Goal: Information Seeking & Learning: Learn about a topic

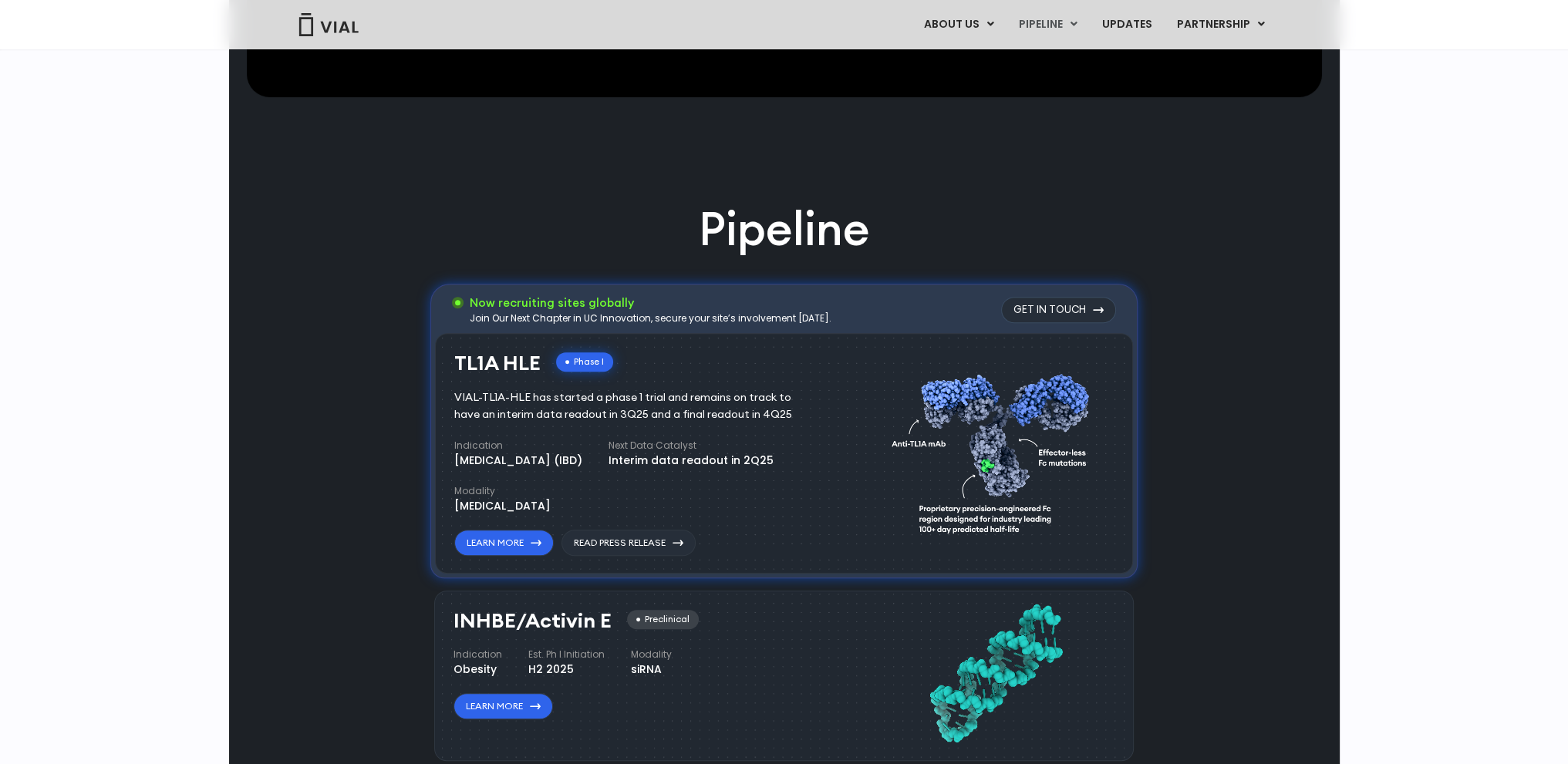
scroll to position [1156, 0]
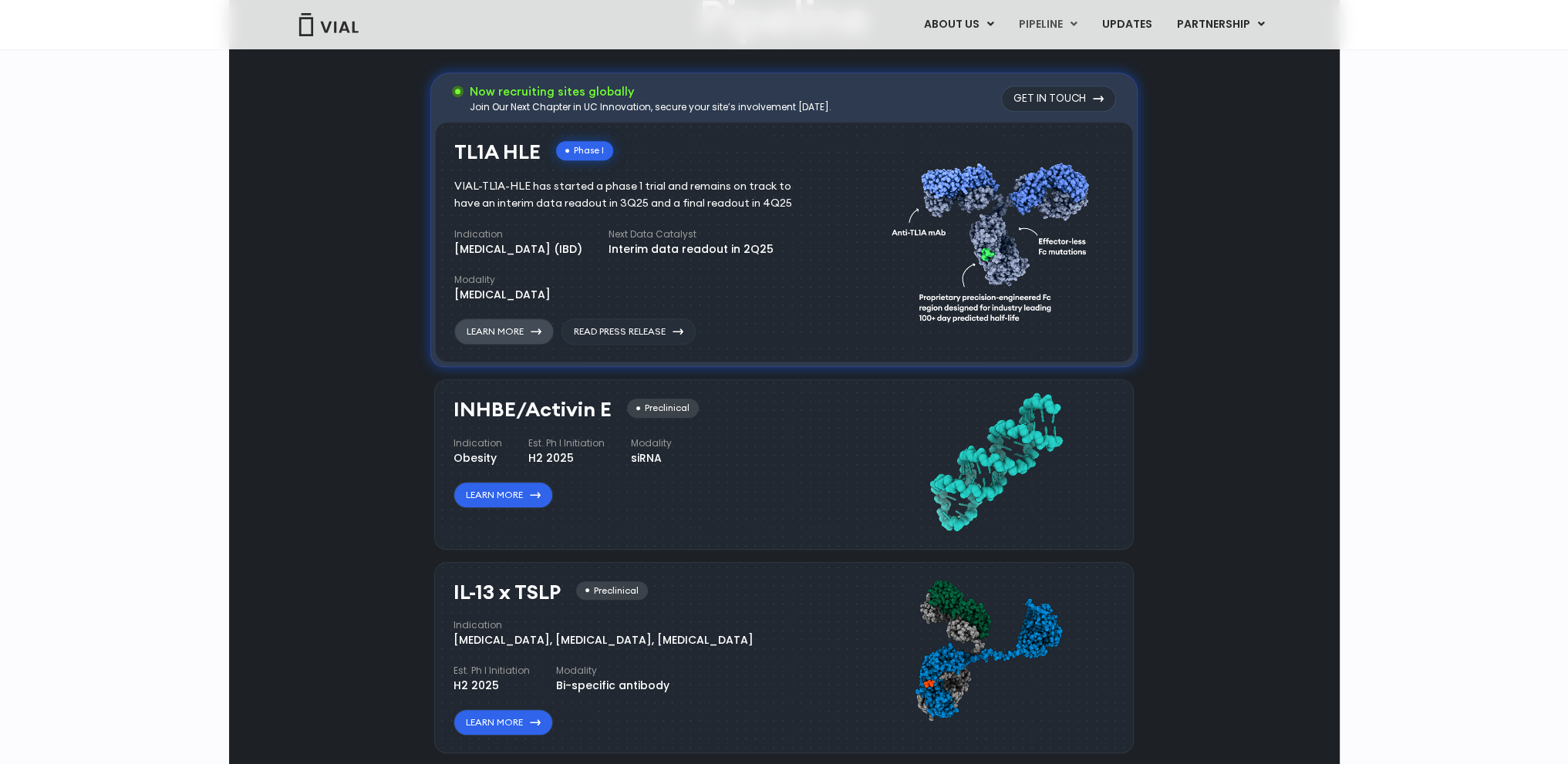
click at [499, 333] on link "Learn More" at bounding box center [504, 331] width 100 height 26
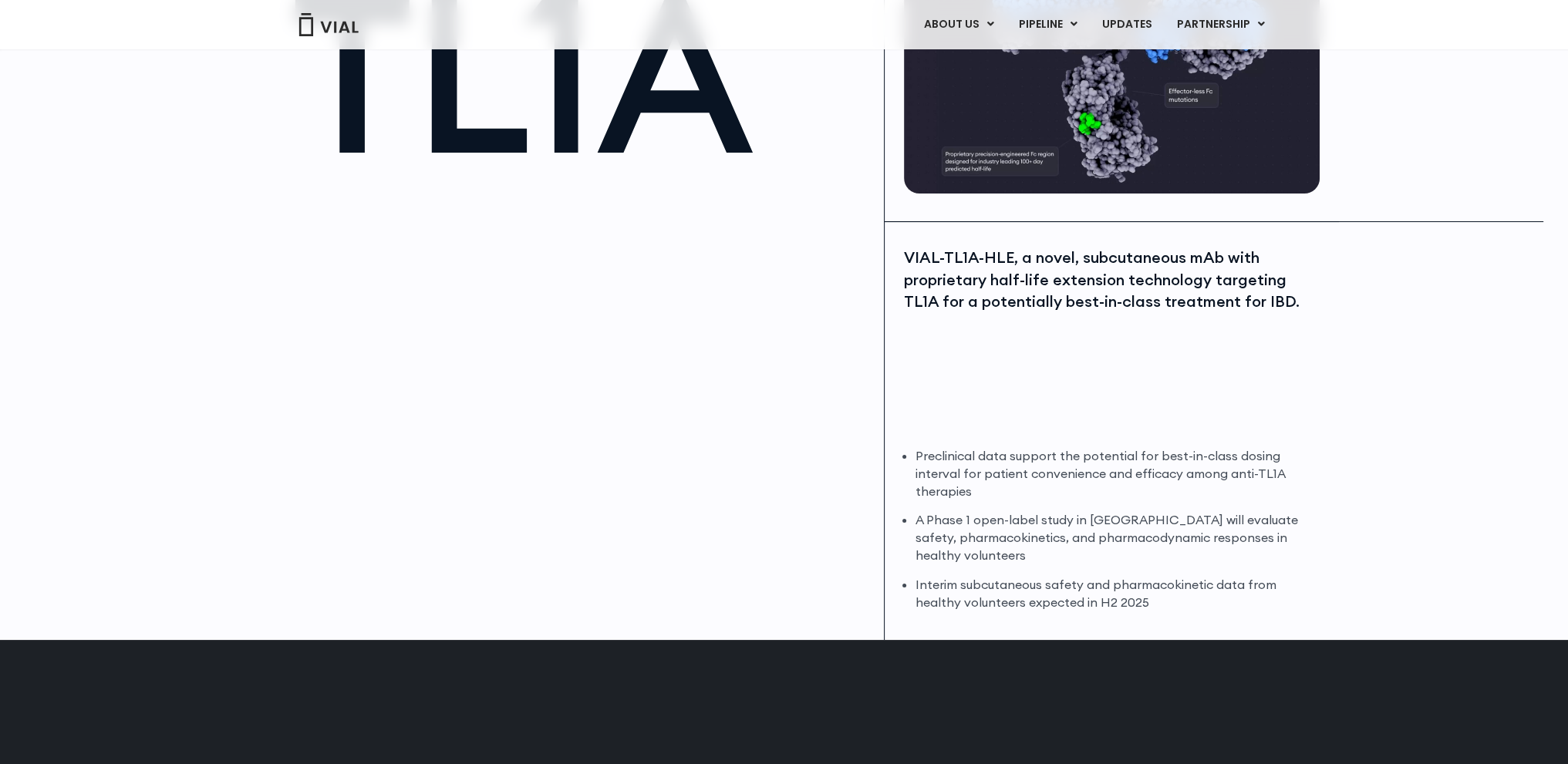
scroll to position [77, 0]
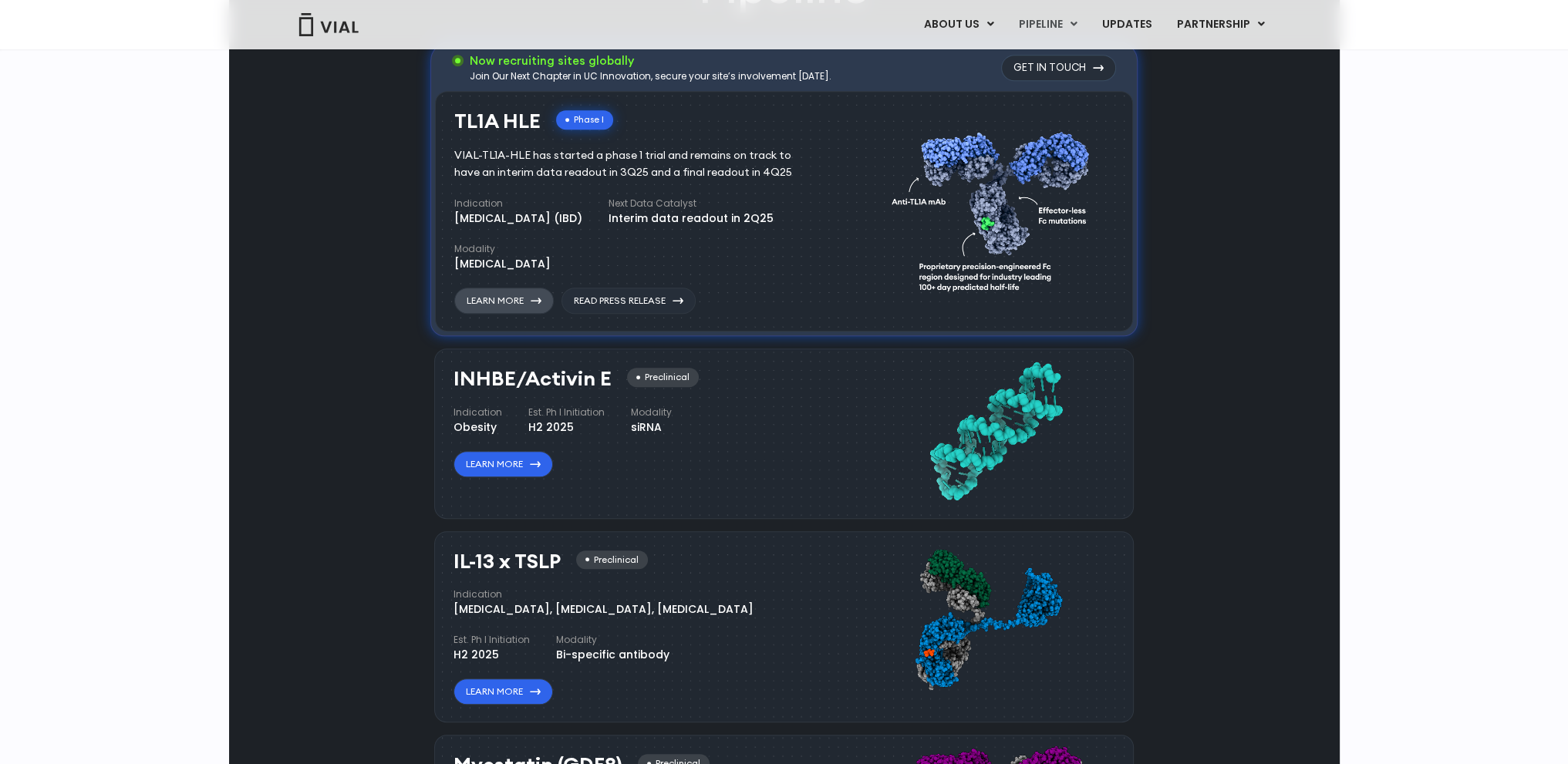
scroll to position [1234, 0]
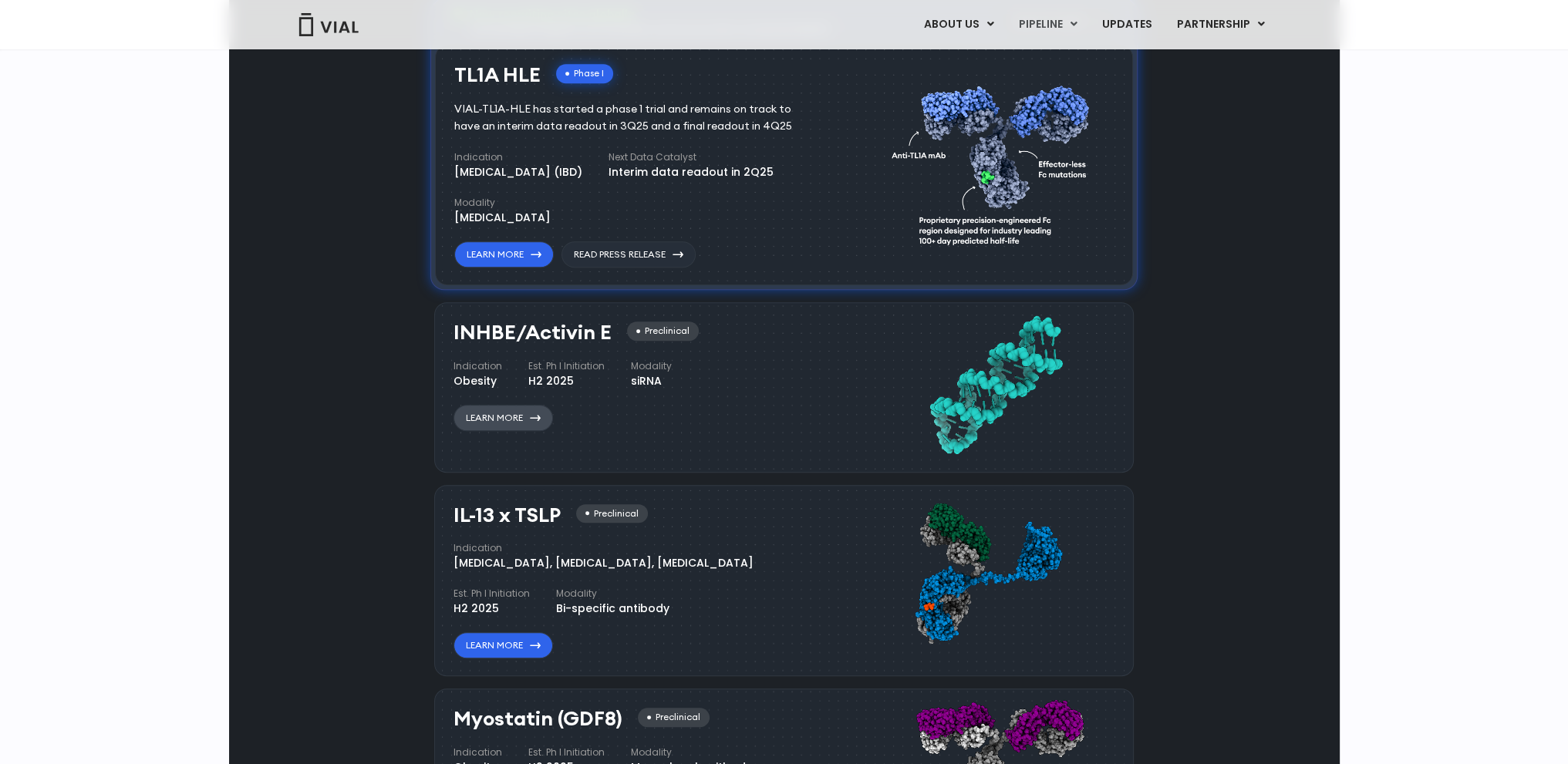
click at [501, 415] on link "Learn More" at bounding box center [503, 418] width 100 height 26
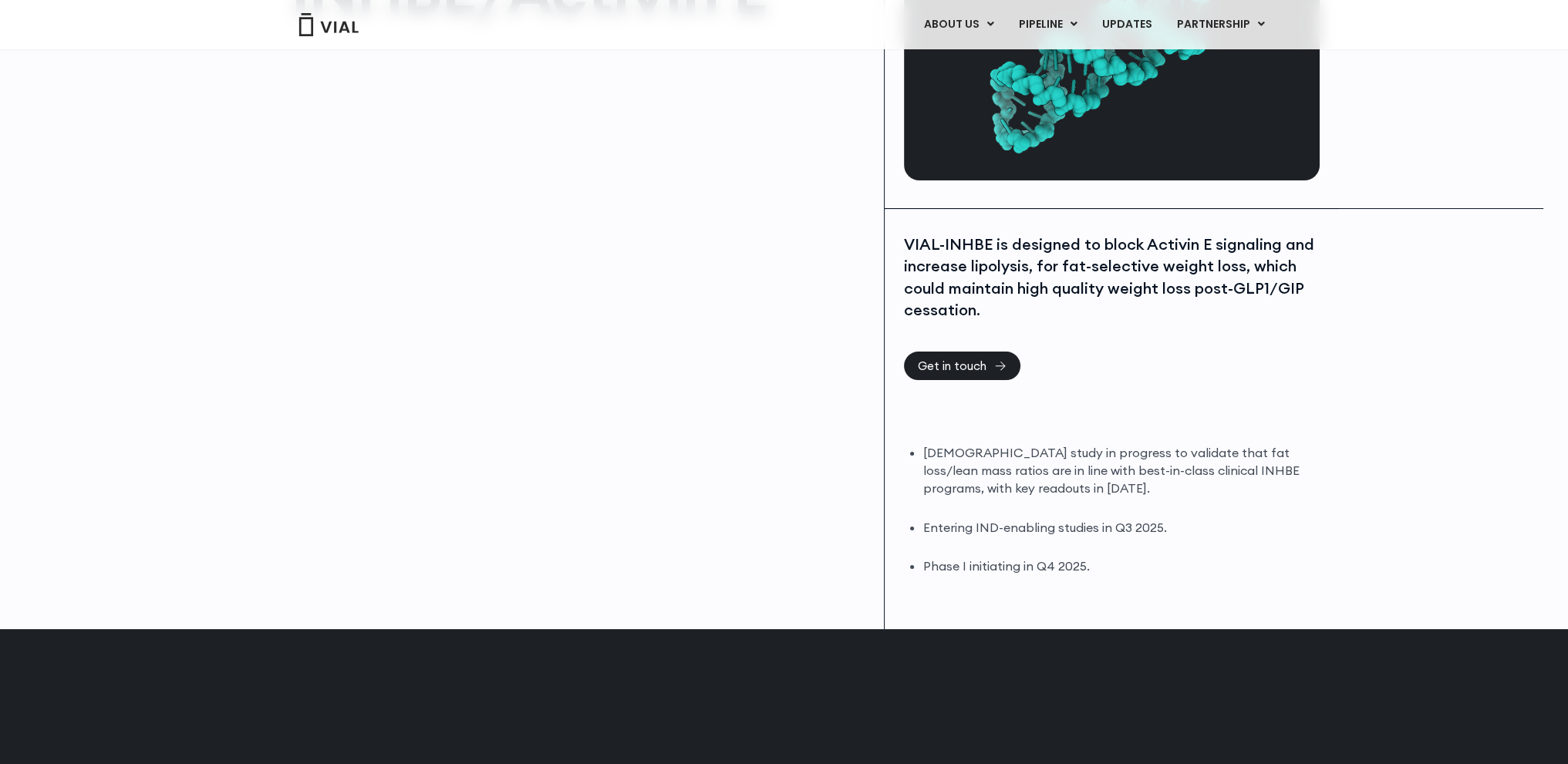
scroll to position [154, 0]
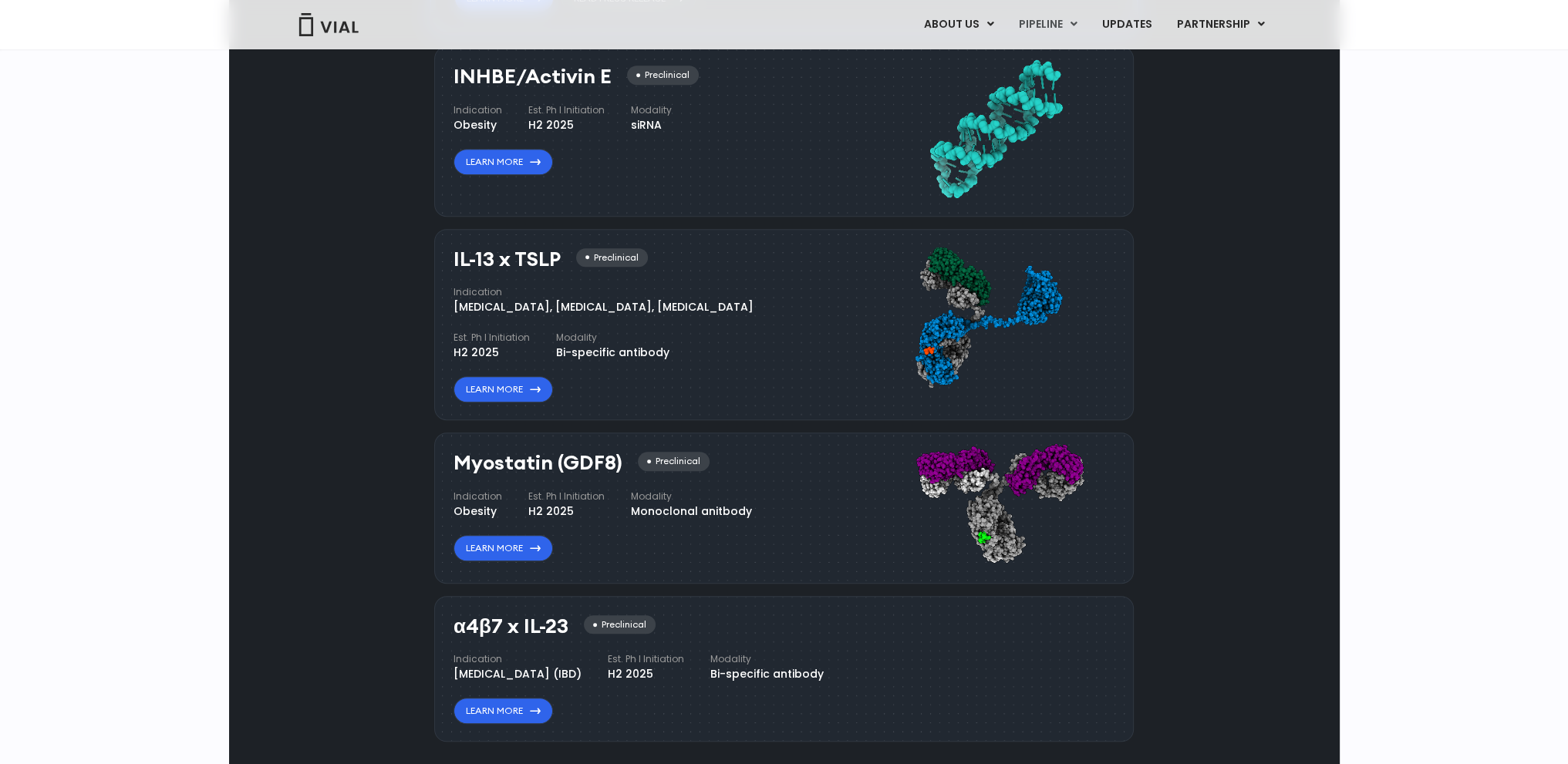
scroll to position [1542, 0]
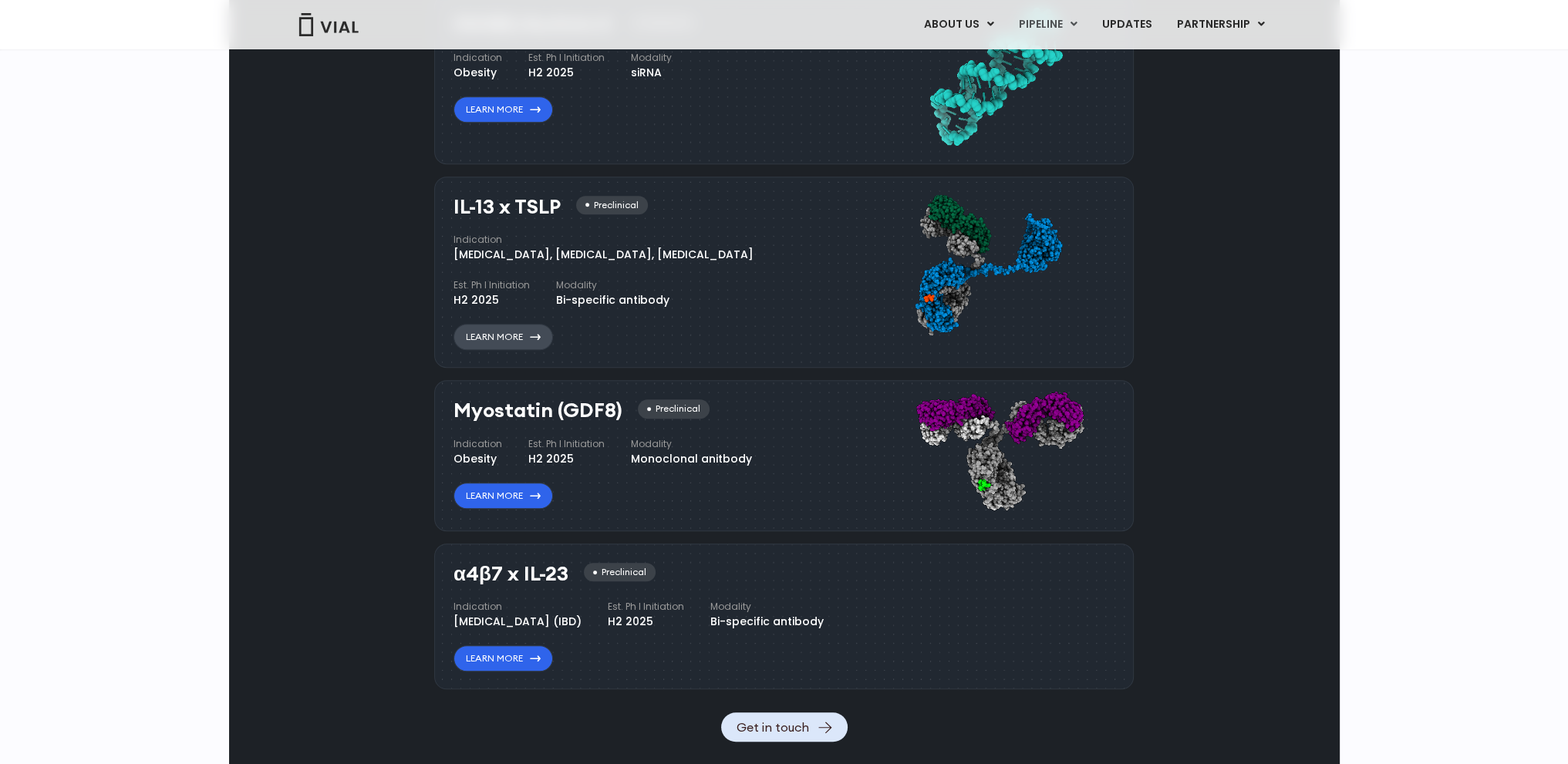
click at [507, 335] on link "Learn More" at bounding box center [503, 337] width 100 height 26
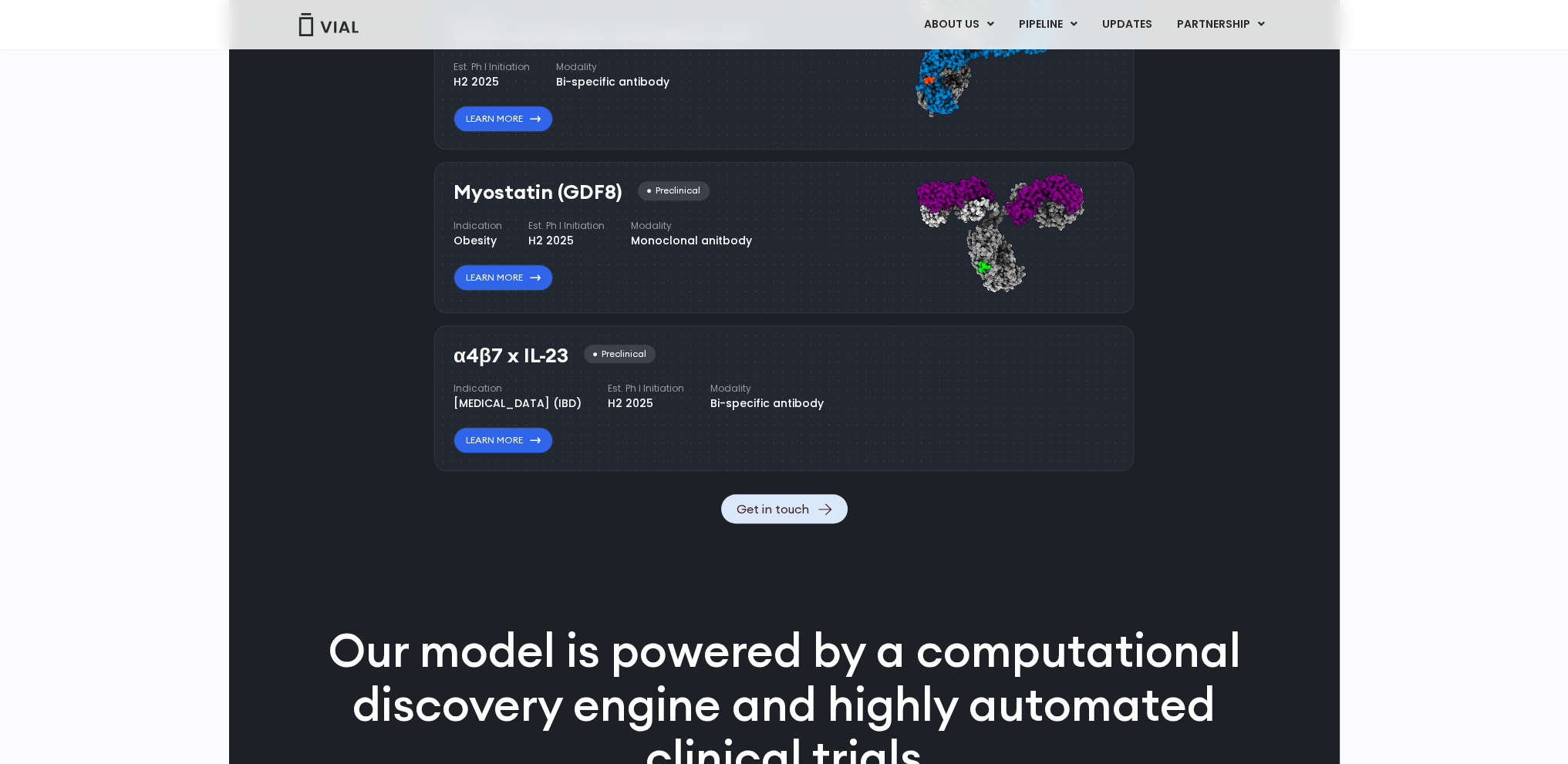
scroll to position [1612, 0]
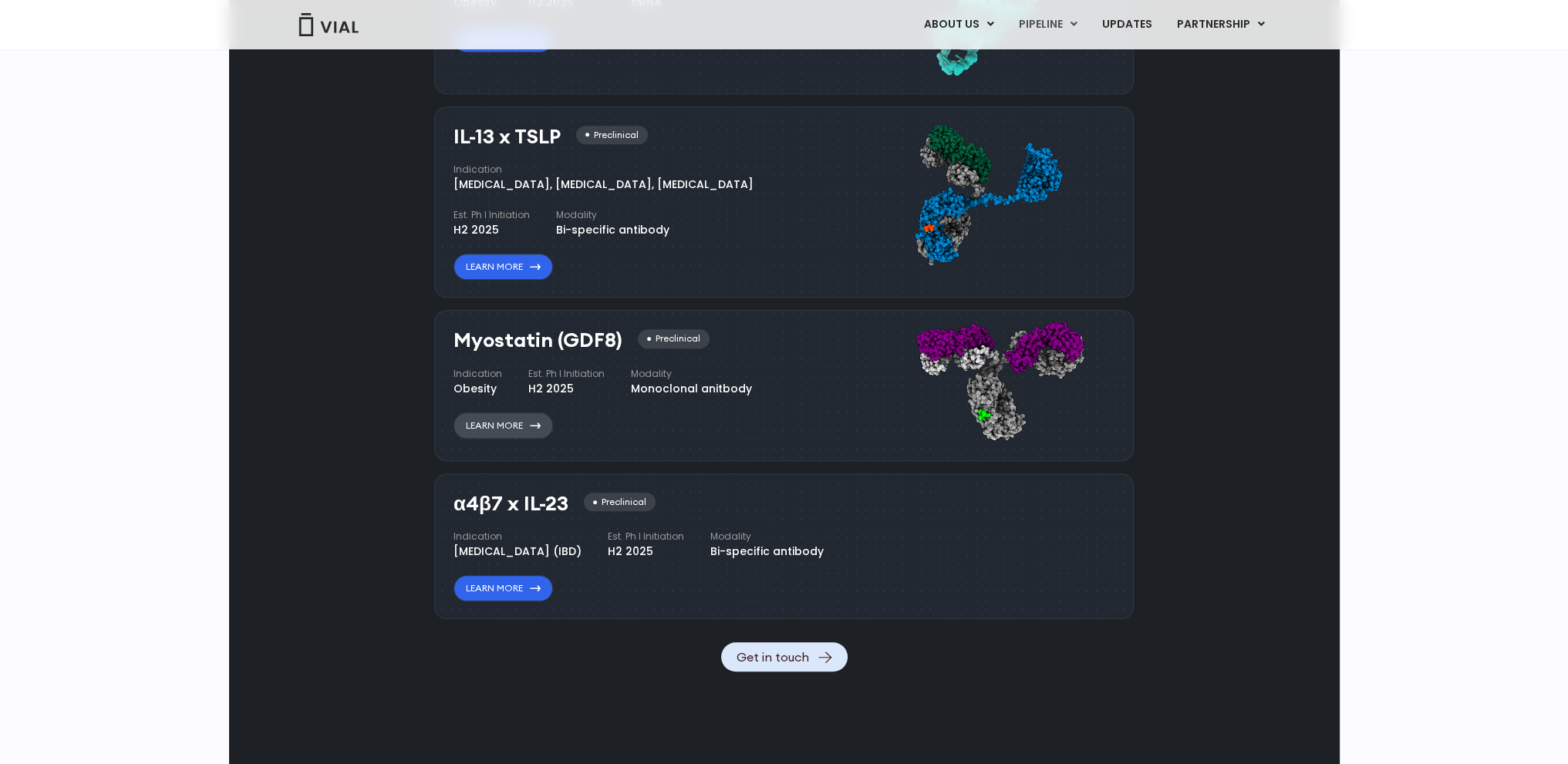
click at [503, 416] on link "Learn More" at bounding box center [503, 425] width 100 height 26
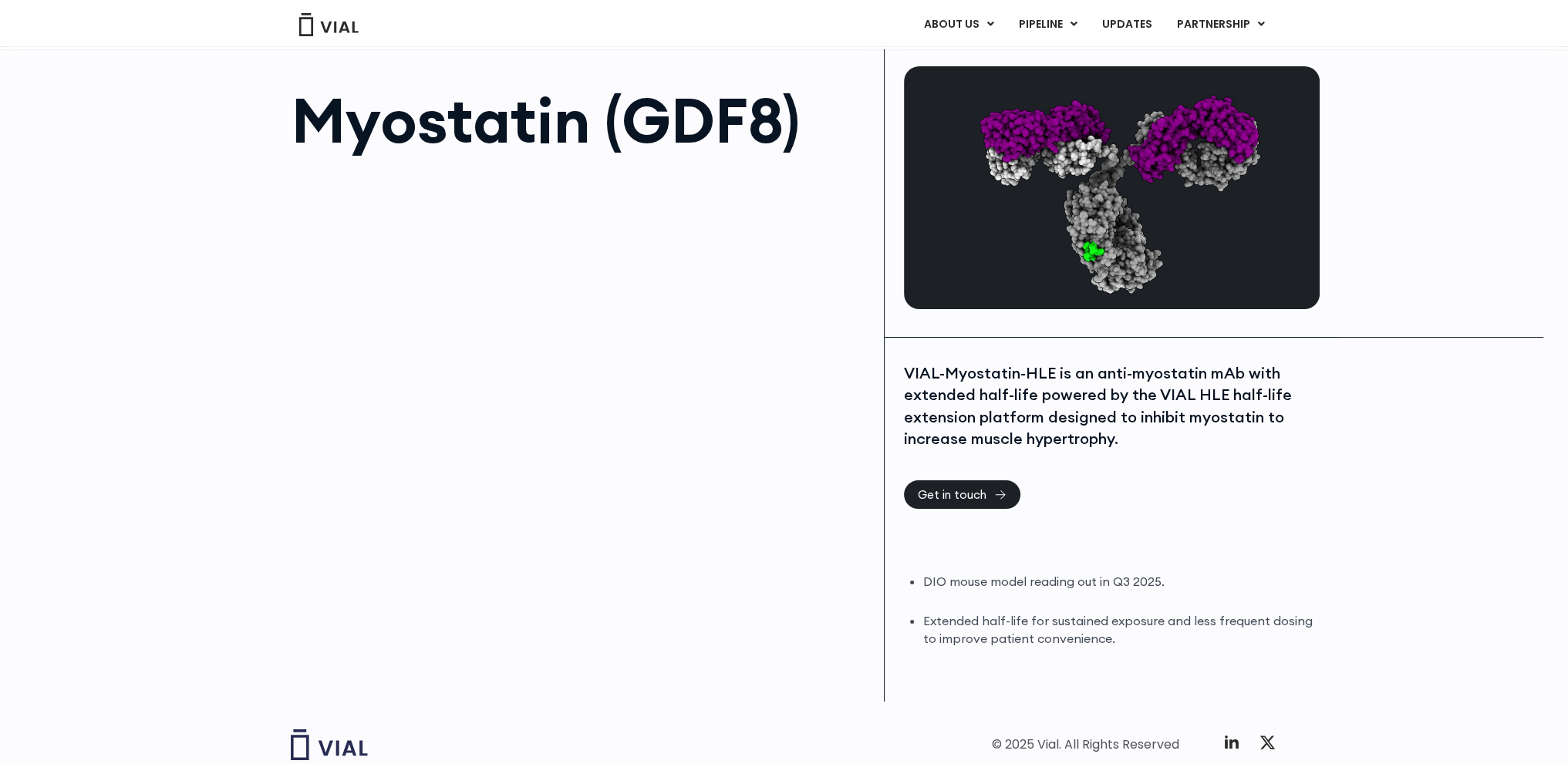
scroll to position [77, 0]
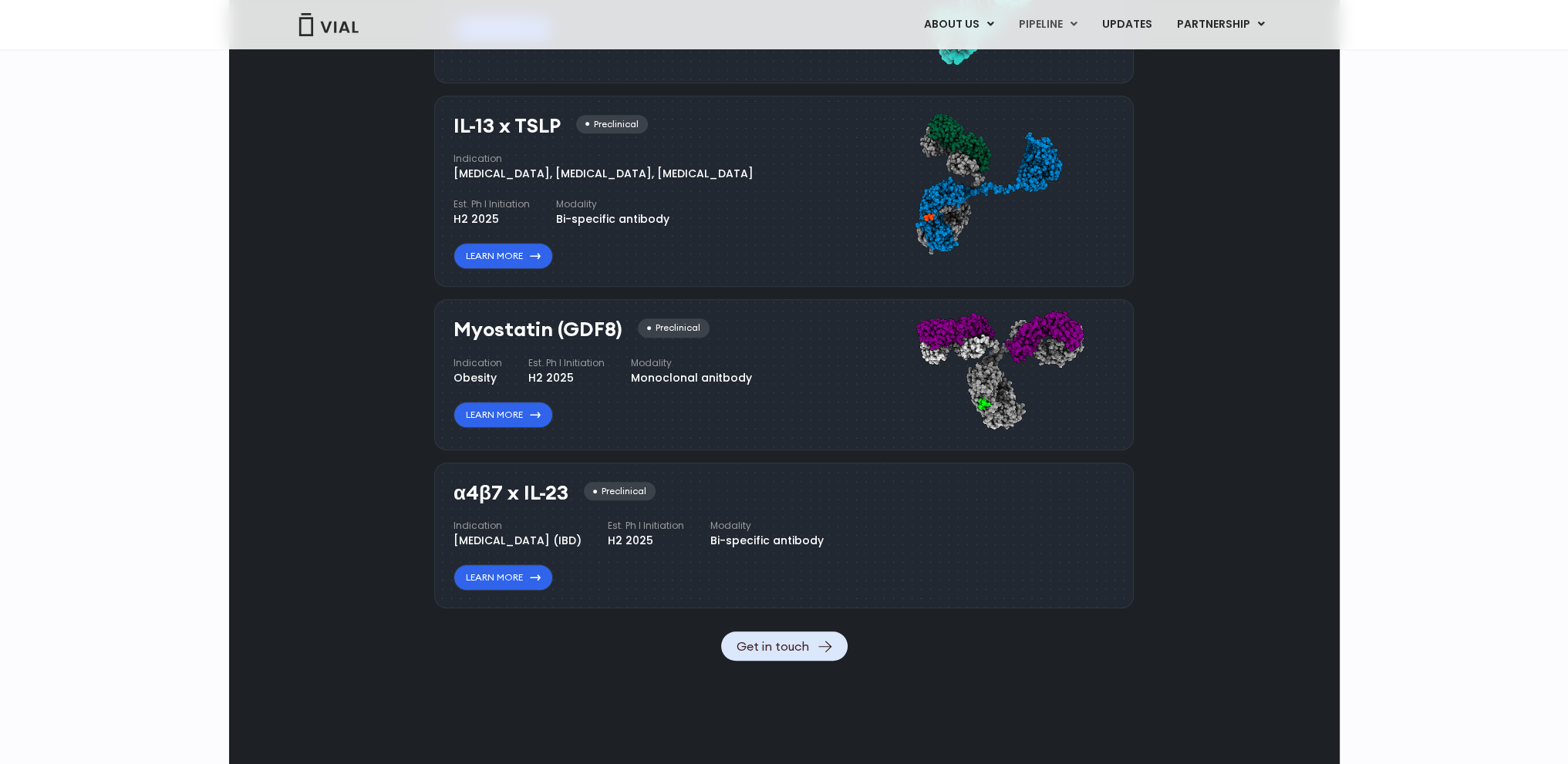
scroll to position [1766, 0]
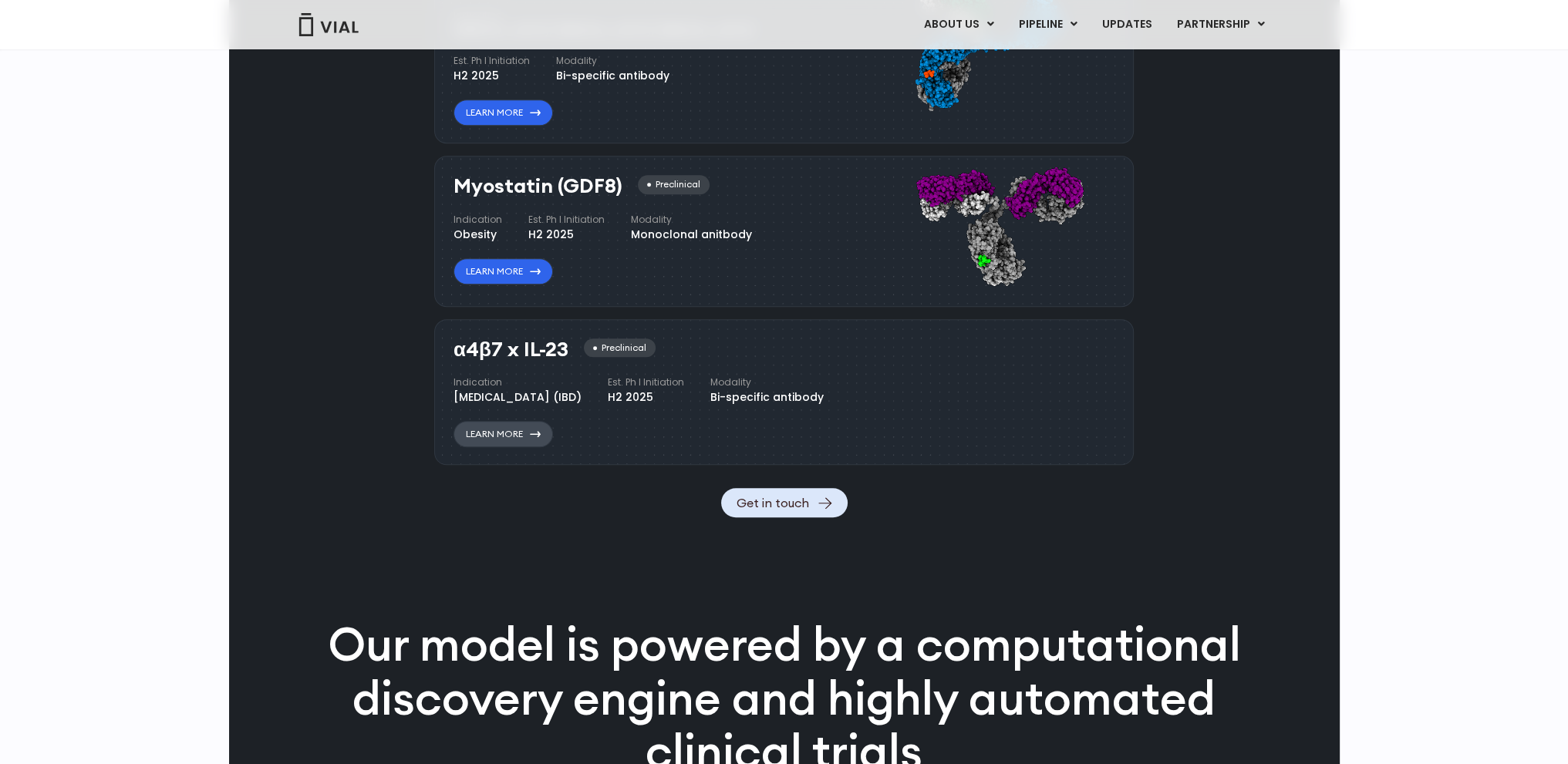
click at [502, 447] on link "Learn More" at bounding box center [503, 434] width 100 height 26
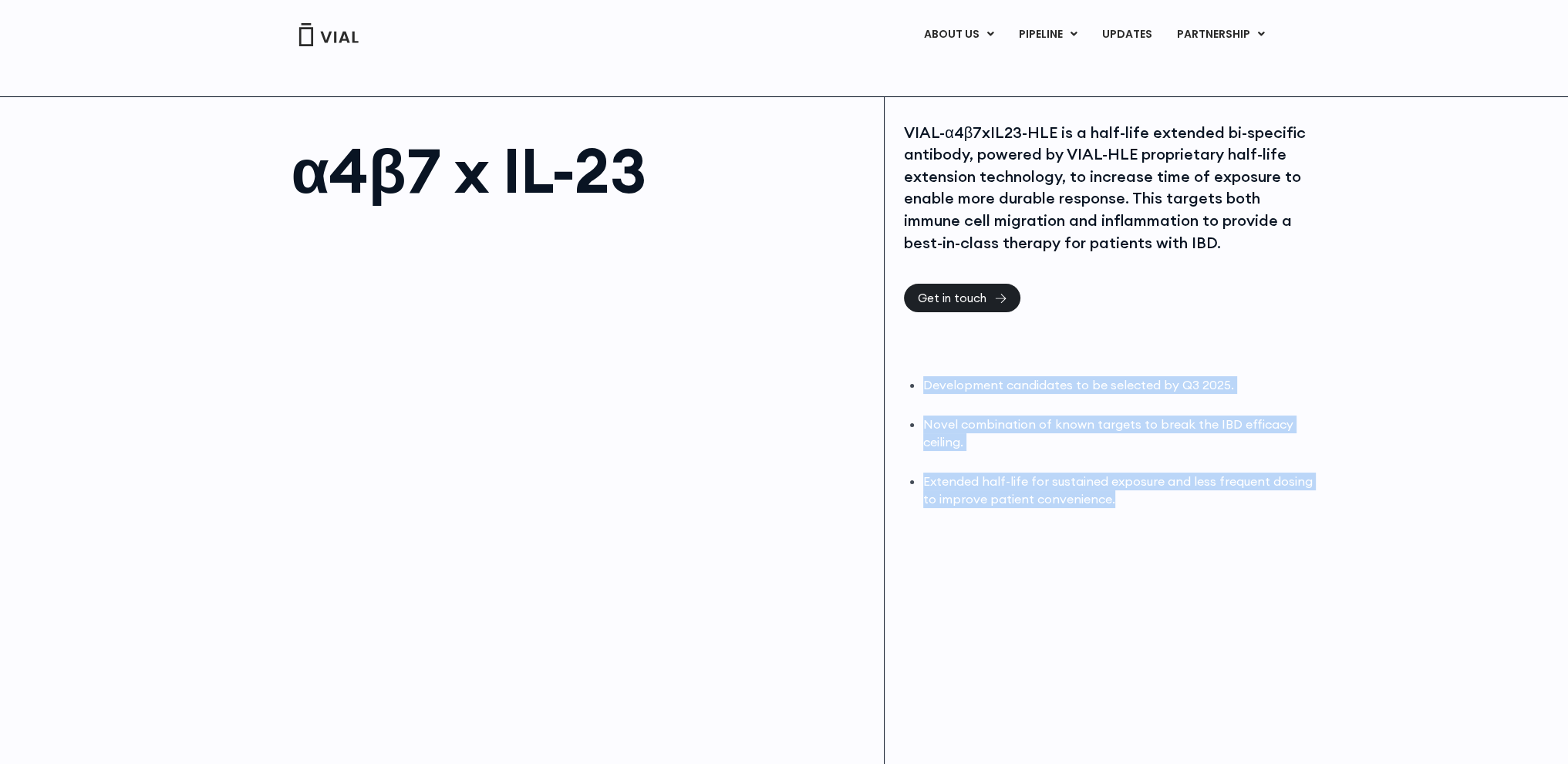
drag, startPoint x: 926, startPoint y: 382, endPoint x: 1223, endPoint y: 530, distance: 331.8
click at [1223, 530] on div "VIAL-α4β7xIL23-HLE is a half-life extended bi-specific antibody, powered by VIA…" at bounding box center [1112, 449] width 455 height 703
click at [1147, 534] on div "VIAL-α4β7xIL23-HLE is a half-life extended bi-specific antibody, powered by VIA…" at bounding box center [1112, 449] width 455 height 703
